Goal: Task Accomplishment & Management: Complete application form

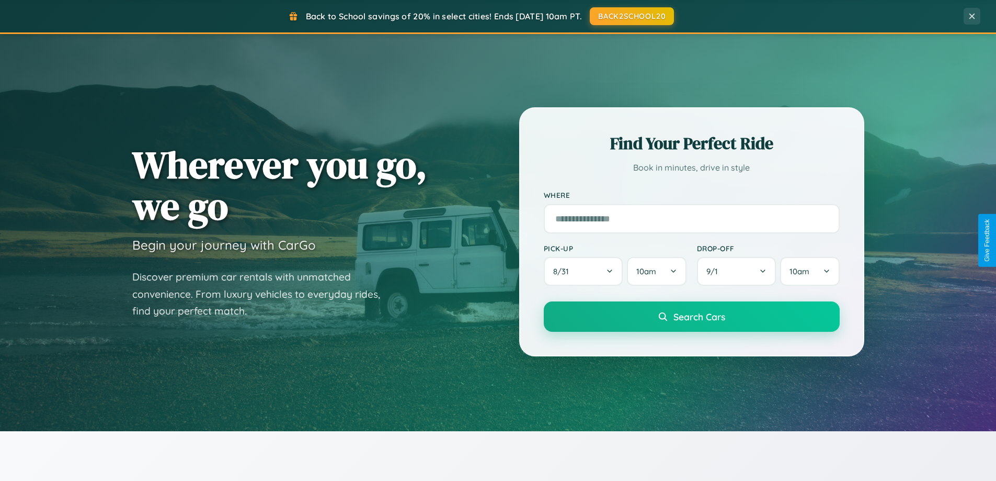
scroll to position [451, 0]
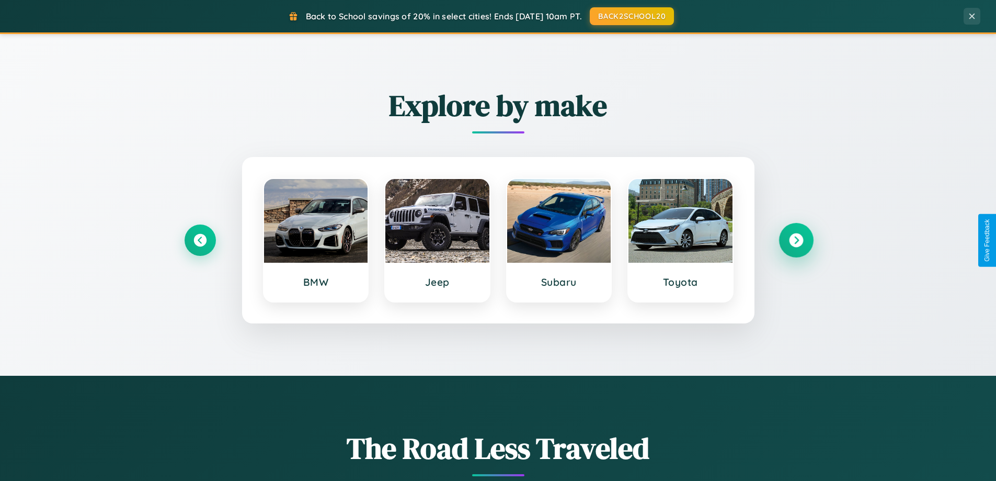
click at [796, 240] on icon at bounding box center [796, 240] width 14 height 14
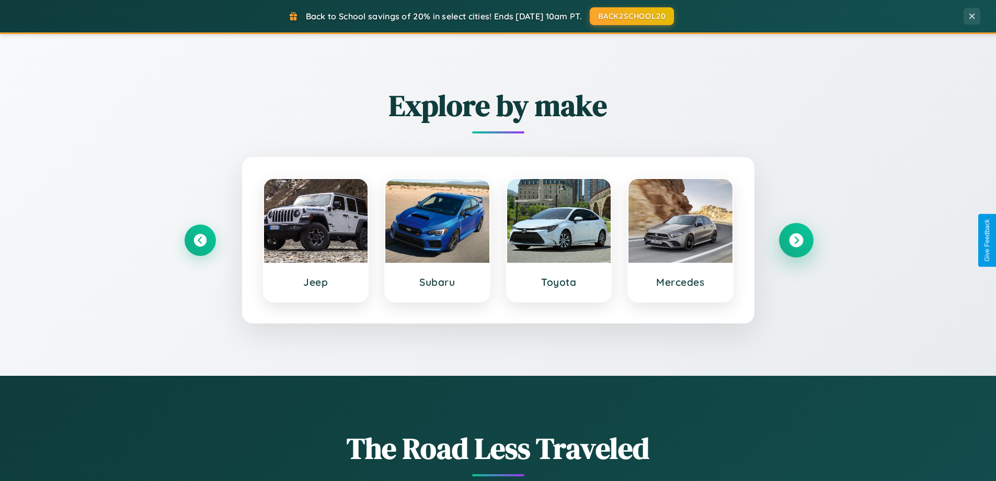
click at [796, 240] on icon at bounding box center [796, 240] width 14 height 14
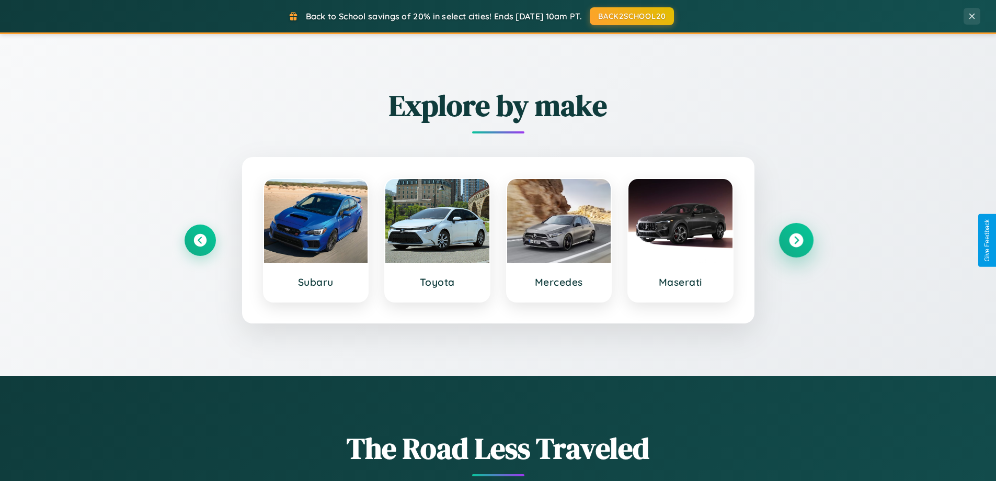
click at [796, 240] on icon at bounding box center [796, 240] width 14 height 14
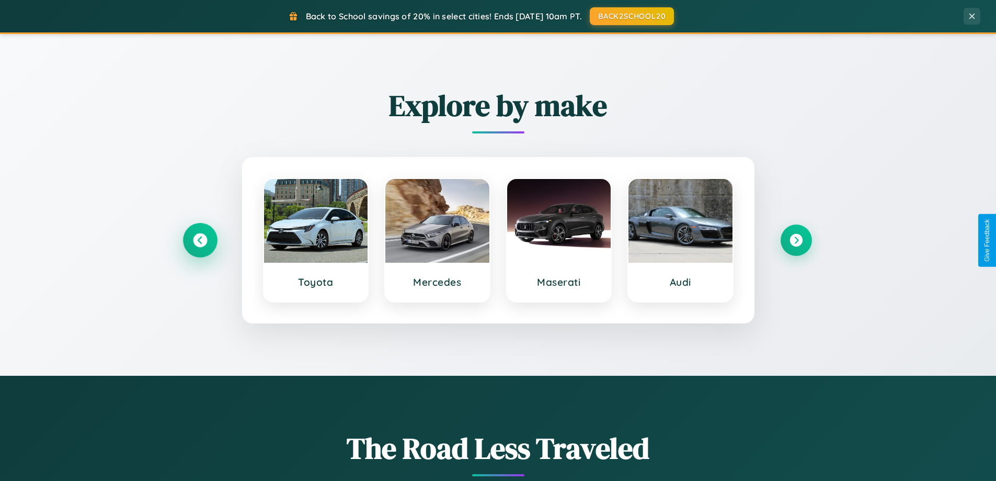
click at [200, 240] on icon at bounding box center [200, 240] width 14 height 14
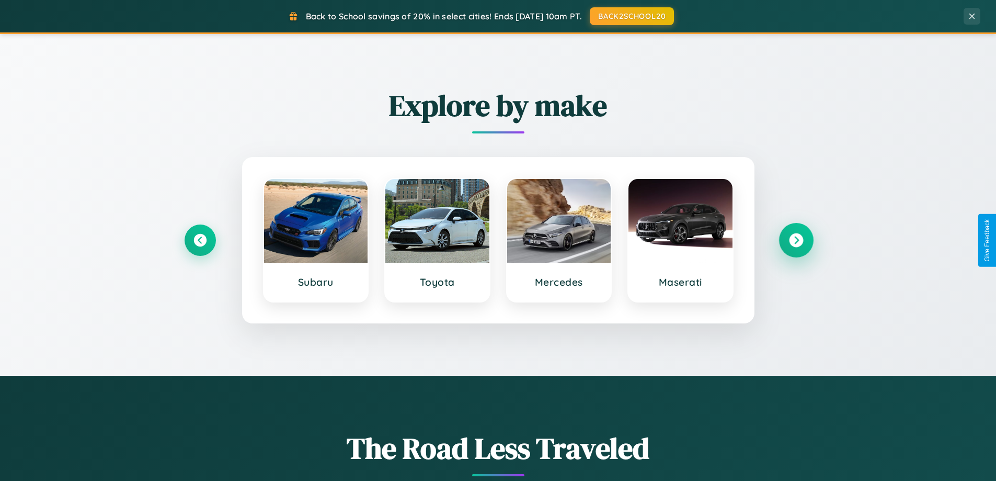
click at [796, 240] on icon at bounding box center [796, 240] width 14 height 14
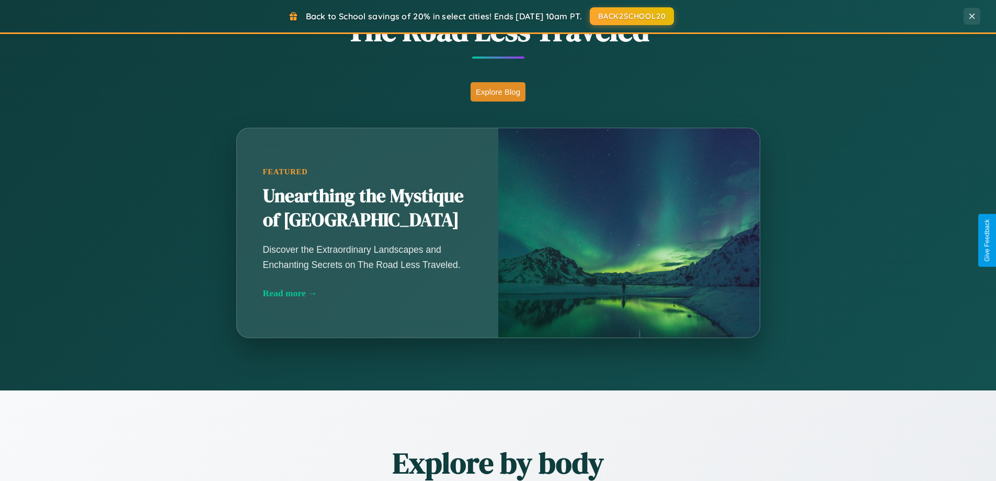
scroll to position [1680, 0]
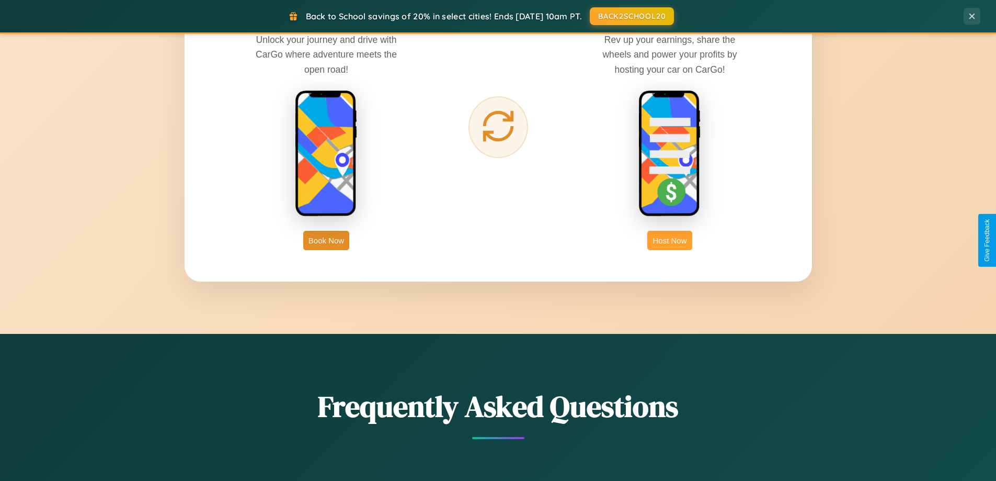
click at [670, 240] on button "Host Now" at bounding box center [669, 240] width 44 height 19
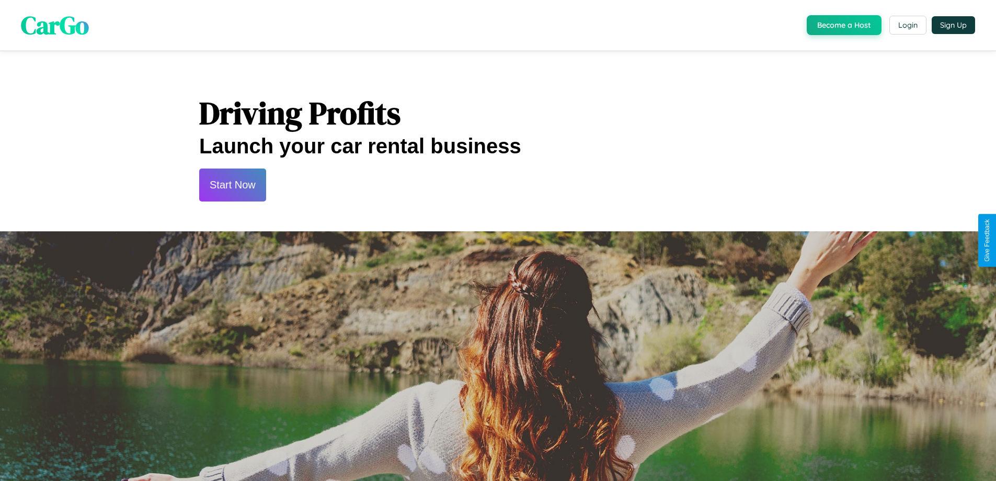
click at [232, 185] on button "Start Now" at bounding box center [232, 184] width 67 height 33
